Goal: Task Accomplishment & Management: Use online tool/utility

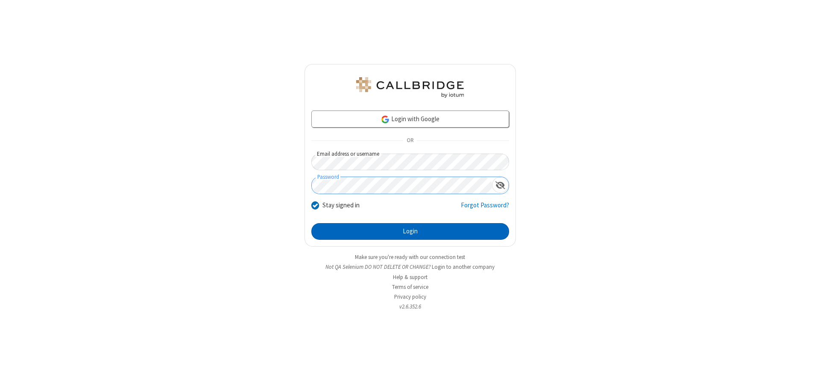
click at [410, 231] on button "Login" at bounding box center [410, 231] width 198 height 17
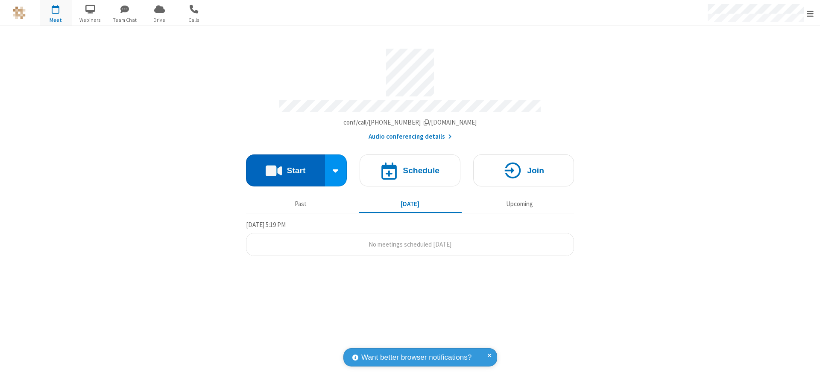
click at [285, 167] on button "Start" at bounding box center [285, 171] width 79 height 32
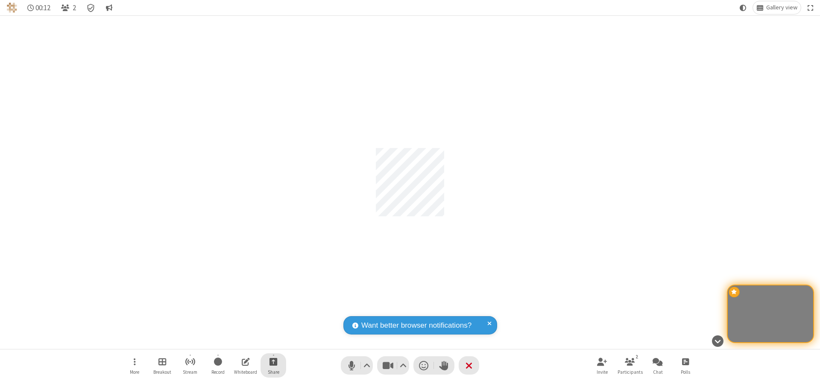
click at [273, 362] on span "Start sharing" at bounding box center [273, 361] width 8 height 11
click at [239, 341] on span "Share my screen" at bounding box center [239, 341] width 10 height 7
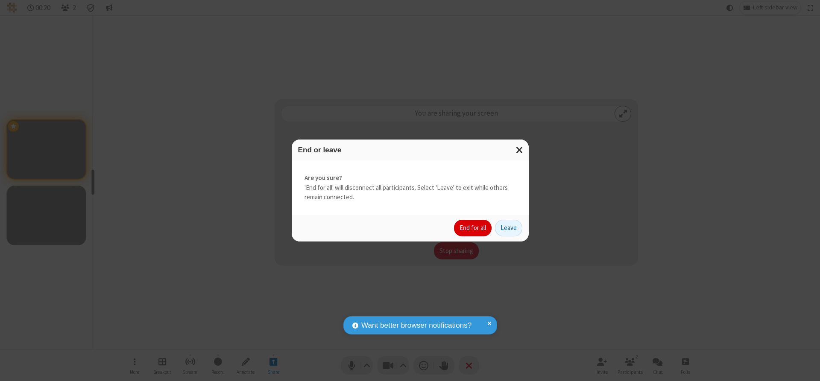
click at [473, 228] on button "End for all" at bounding box center [473, 228] width 38 height 17
